Goal: Information Seeking & Learning: Find specific fact

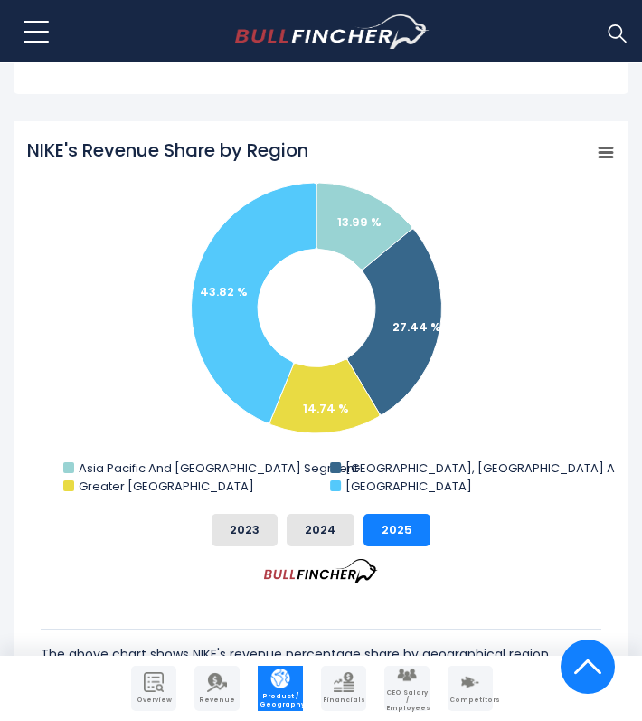
scroll to position [644, 0]
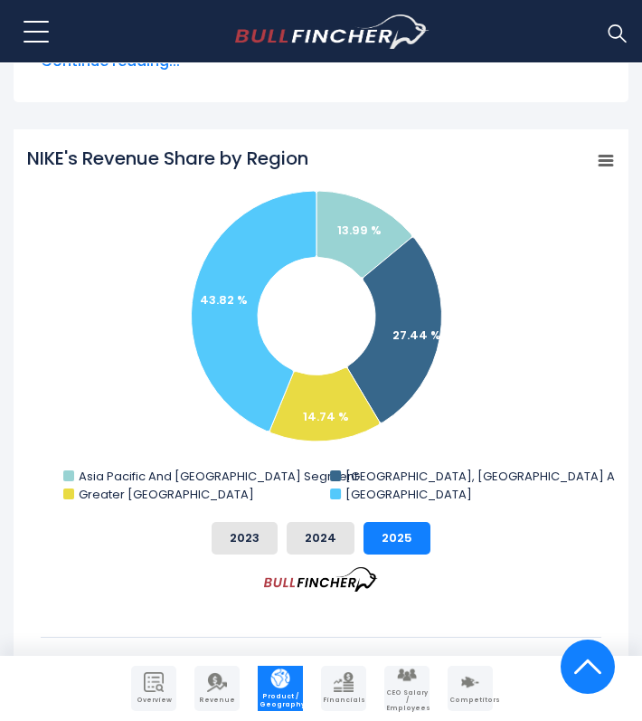
click at [83, 154] on tspan "NIKE's Revenue Share by Region" at bounding box center [167, 158] width 281 height 25
click at [75, 154] on tspan "NIKE's Revenue Share by Region" at bounding box center [167, 158] width 281 height 25
click at [24, 149] on div "NIKE's Revenue Share by Region Created with Highcharts 12.1.2 Chart context men…" at bounding box center [321, 480] width 615 height 702
click at [26, 150] on div "NIKE's Revenue Share by Region Created with Highcharts 12.1.2 Chart context men…" at bounding box center [321, 480] width 615 height 702
click at [26, 152] on div "NIKE's Revenue Share by Region Created with Highcharts 12.1.2 Chart context men…" at bounding box center [321, 480] width 615 height 702
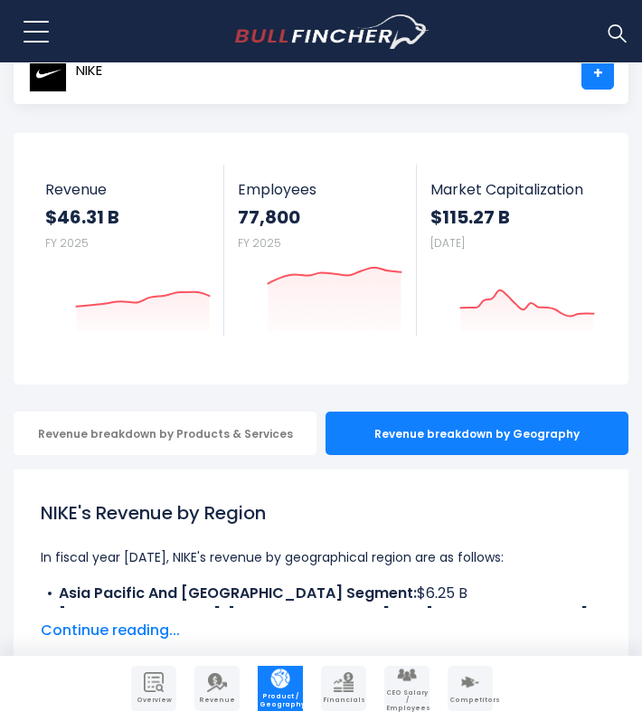
scroll to position [73, 0]
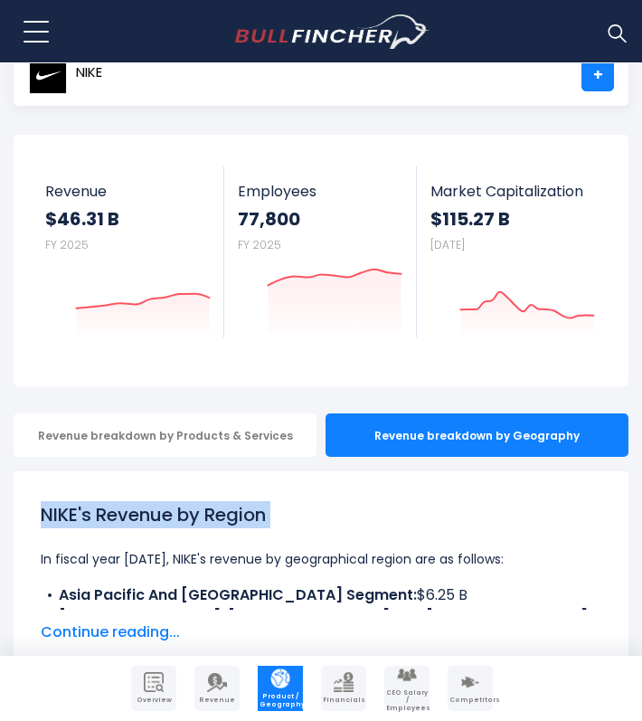
drag, startPoint x: 42, startPoint y: 515, endPoint x: 295, endPoint y: 533, distance: 253.9
click at [295, 533] on div "NIKE's Revenue by Region In fiscal year [DATE], NIKE's revenue by geographical …" at bounding box center [321, 555] width 561 height 109
copy div "NIKE's Revenue by Region"
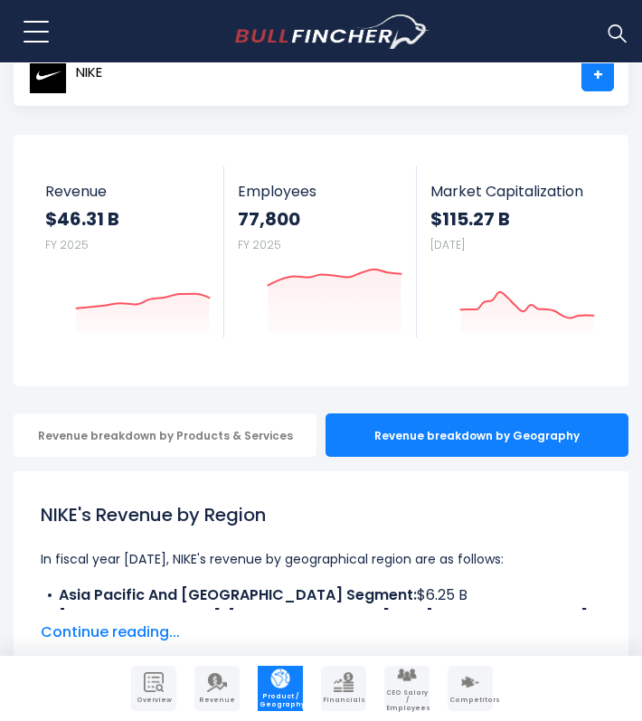
click at [42, 557] on p "In fiscal year [DATE], NIKE's revenue by geographical region are as follows:" at bounding box center [321, 559] width 561 height 22
copy p "n fiscal year [DATE]"
drag, startPoint x: 42, startPoint y: 557, endPoint x: 151, endPoint y: 556, distance: 108.5
click at [151, 556] on p "In fiscal year [DATE], NIKE's revenue by geographical region are as follows:" at bounding box center [321, 559] width 561 height 22
